Goal: Information Seeking & Learning: Learn about a topic

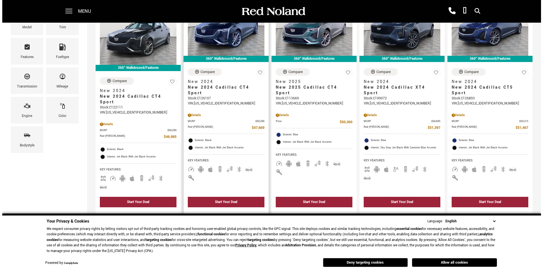
scroll to position [113, 0]
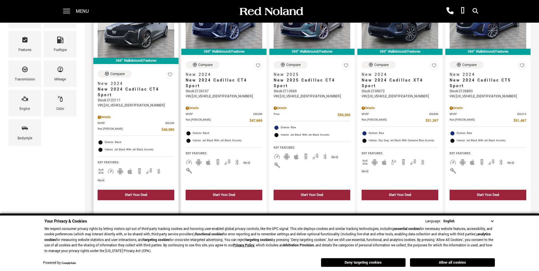
click at [107, 118] on div "Details" at bounding box center [136, 117] width 77 height 5
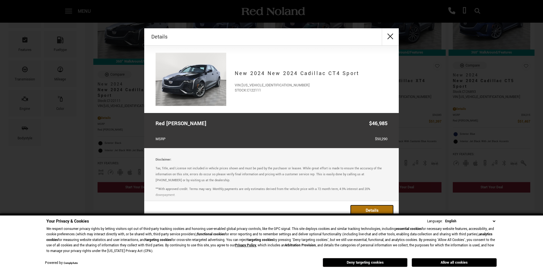
click at [381, 209] on link "Details" at bounding box center [372, 210] width 42 height 10
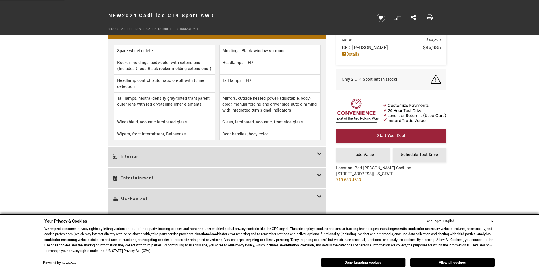
scroll to position [906, 0]
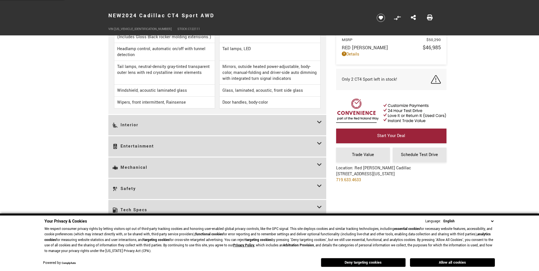
click at [320, 122] on icon at bounding box center [319, 125] width 5 height 12
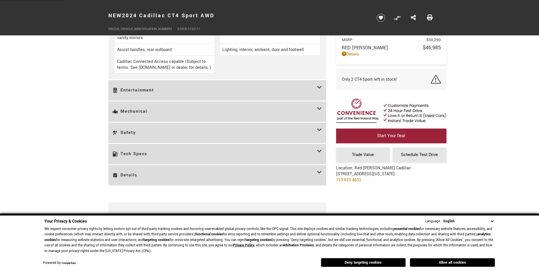
scroll to position [1189, 0]
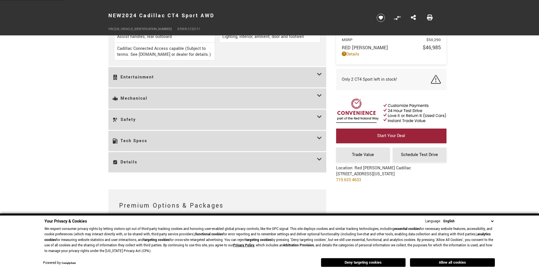
click at [321, 121] on icon at bounding box center [319, 120] width 5 height 12
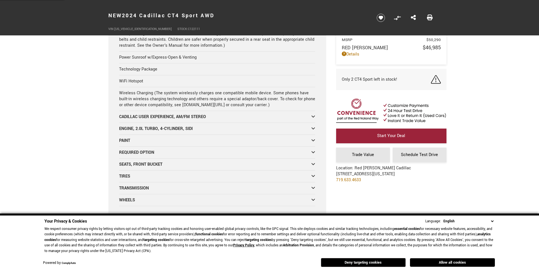
scroll to position [1415, 0]
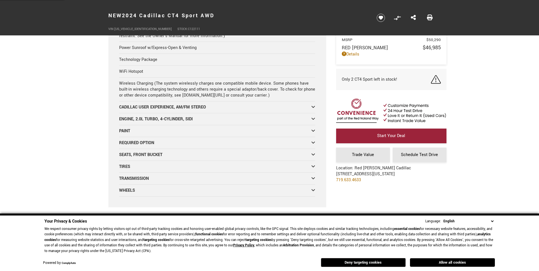
click at [315, 155] on icon at bounding box center [313, 154] width 4 height 5
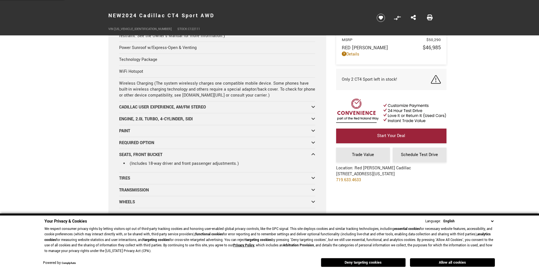
click at [313, 143] on icon at bounding box center [313, 142] width 4 height 5
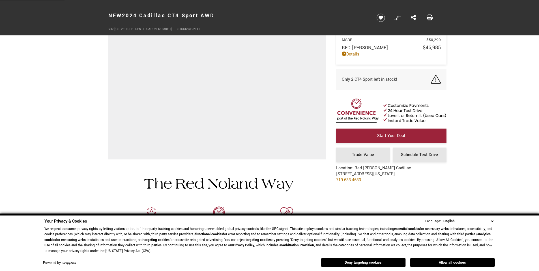
scroll to position [0, 0]
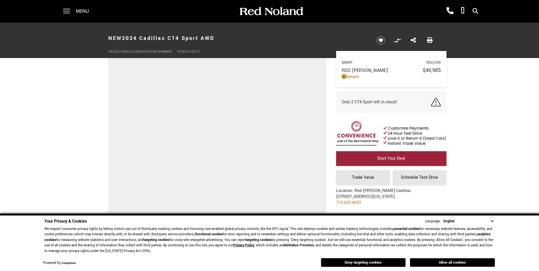
click at [81, 11] on span "Menu" at bounding box center [82, 11] width 13 height 23
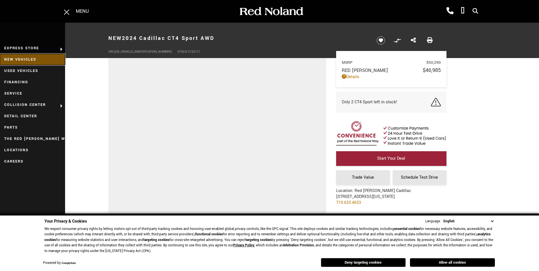
click at [31, 59] on link "New Vehicles" at bounding box center [32, 59] width 65 height 11
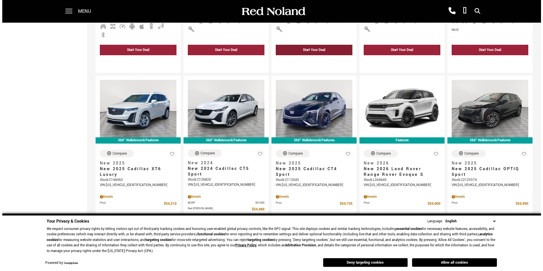
scroll to position [736, 0]
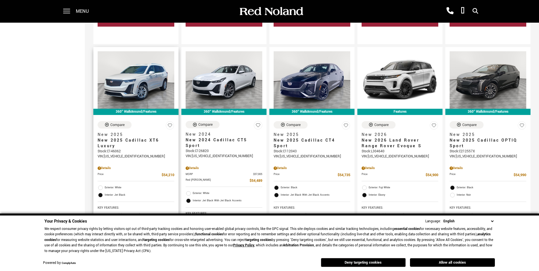
click at [106, 166] on div "Details" at bounding box center [136, 168] width 77 height 5
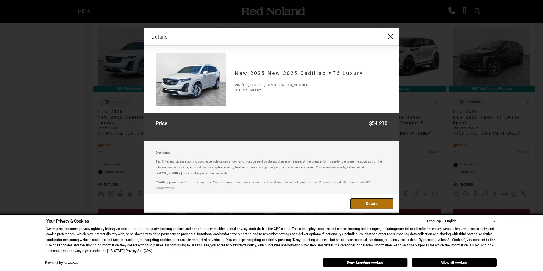
click at [368, 201] on link "Details" at bounding box center [372, 203] width 42 height 10
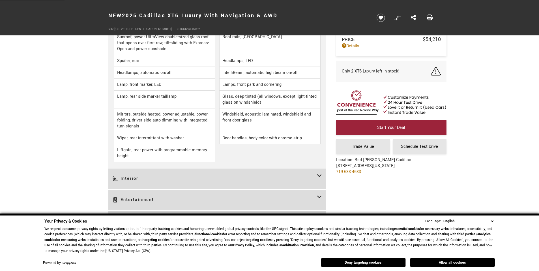
scroll to position [764, 0]
